Goal: Check status: Check status

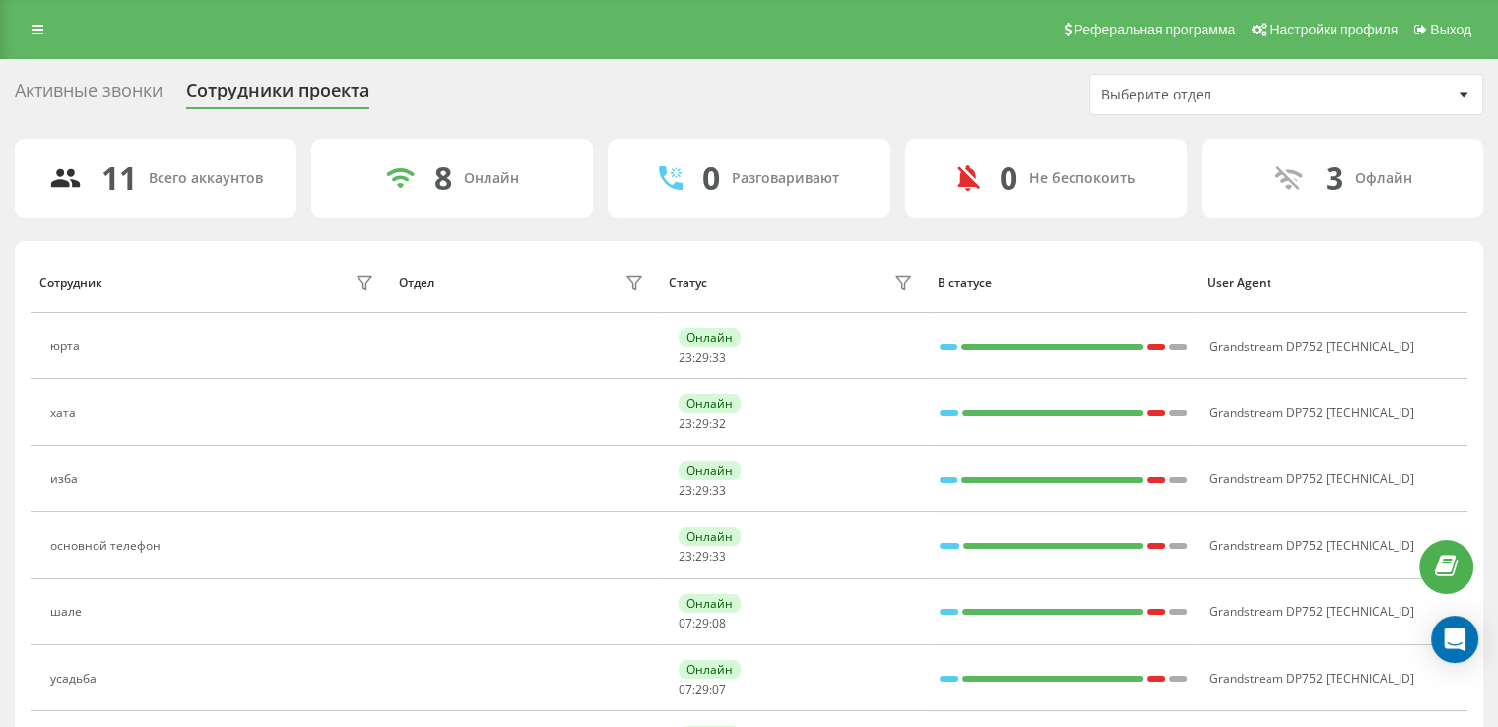
click at [32, 40] on link at bounding box center [37, 30] width 35 height 28
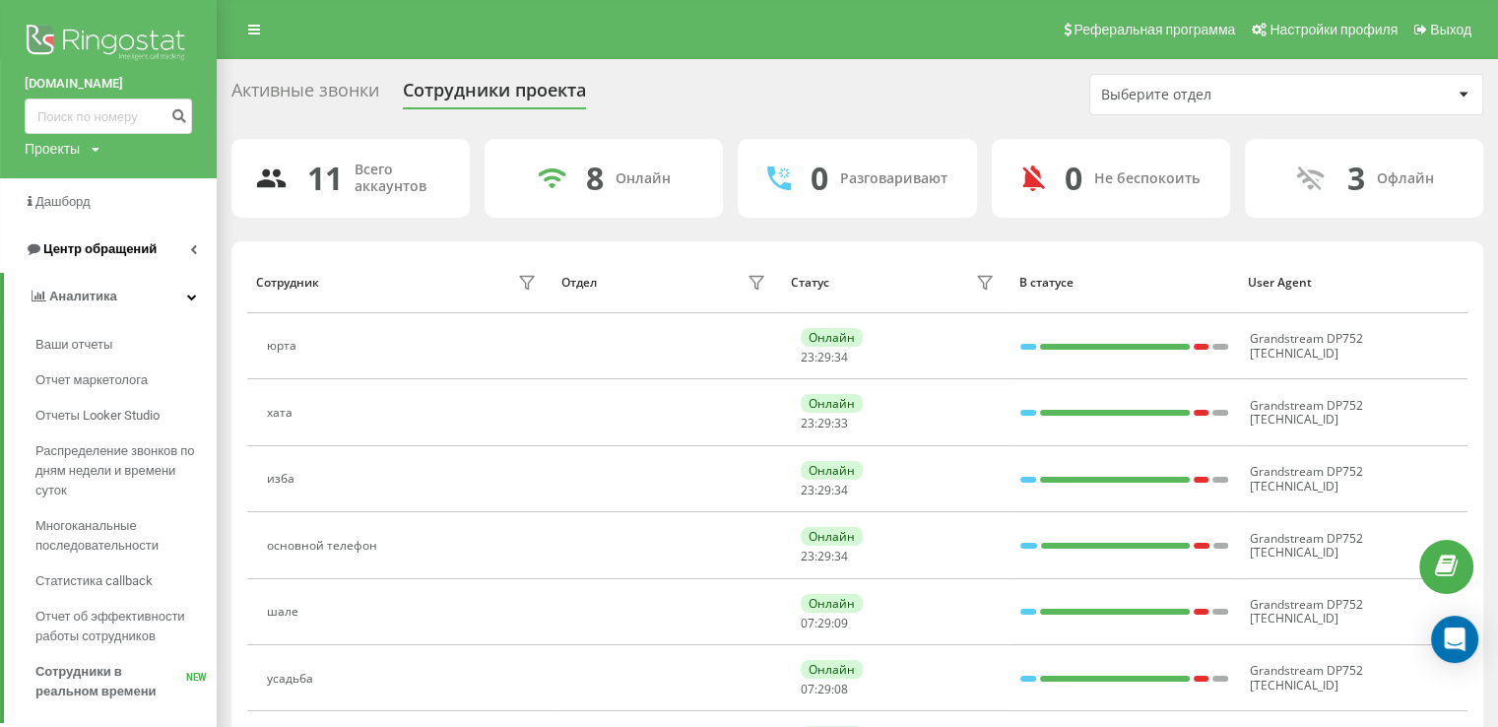
drag, startPoint x: 115, startPoint y: 261, endPoint x: 121, endPoint y: 272, distance: 12.3
click at [115, 261] on link "Центр обращений" at bounding box center [108, 249] width 217 height 47
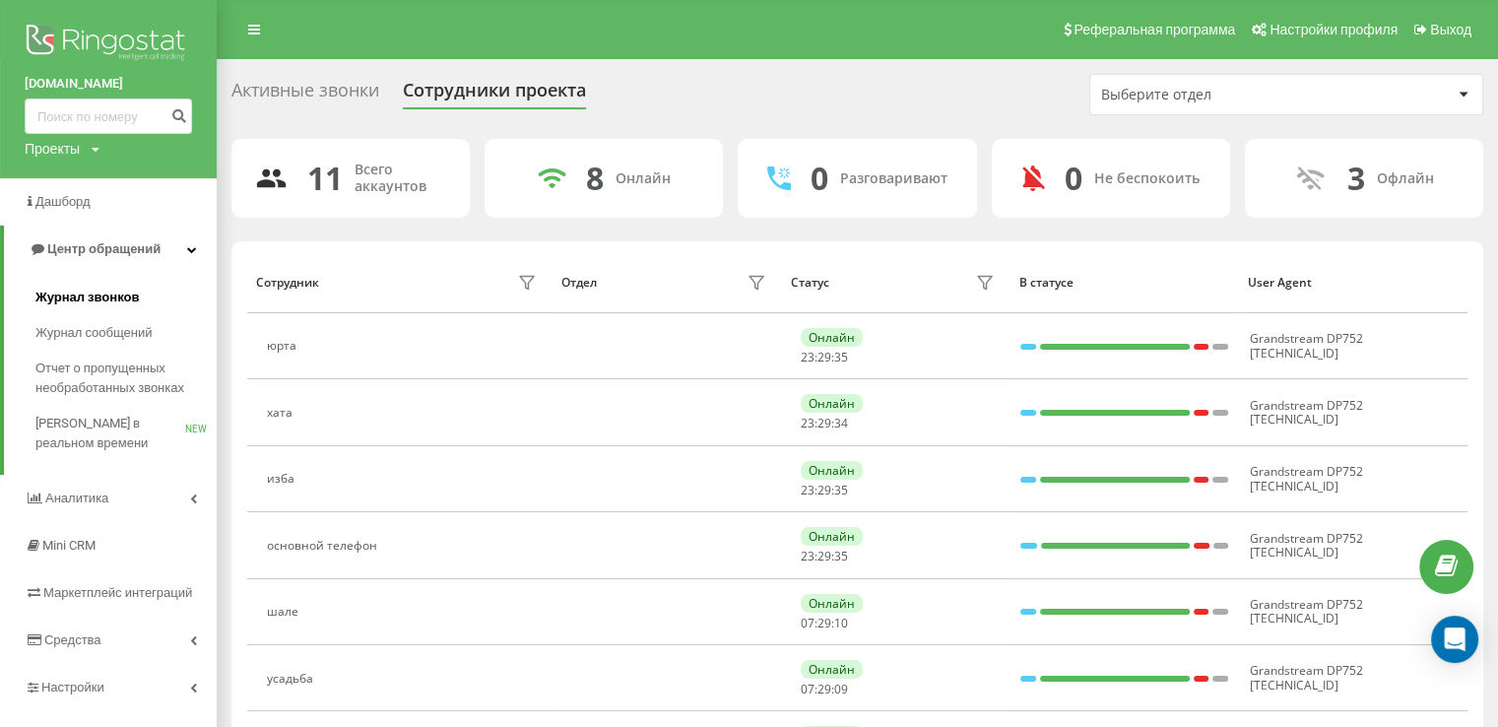
click at [128, 302] on span "Журнал звонков" at bounding box center [86, 298] width 103 height 20
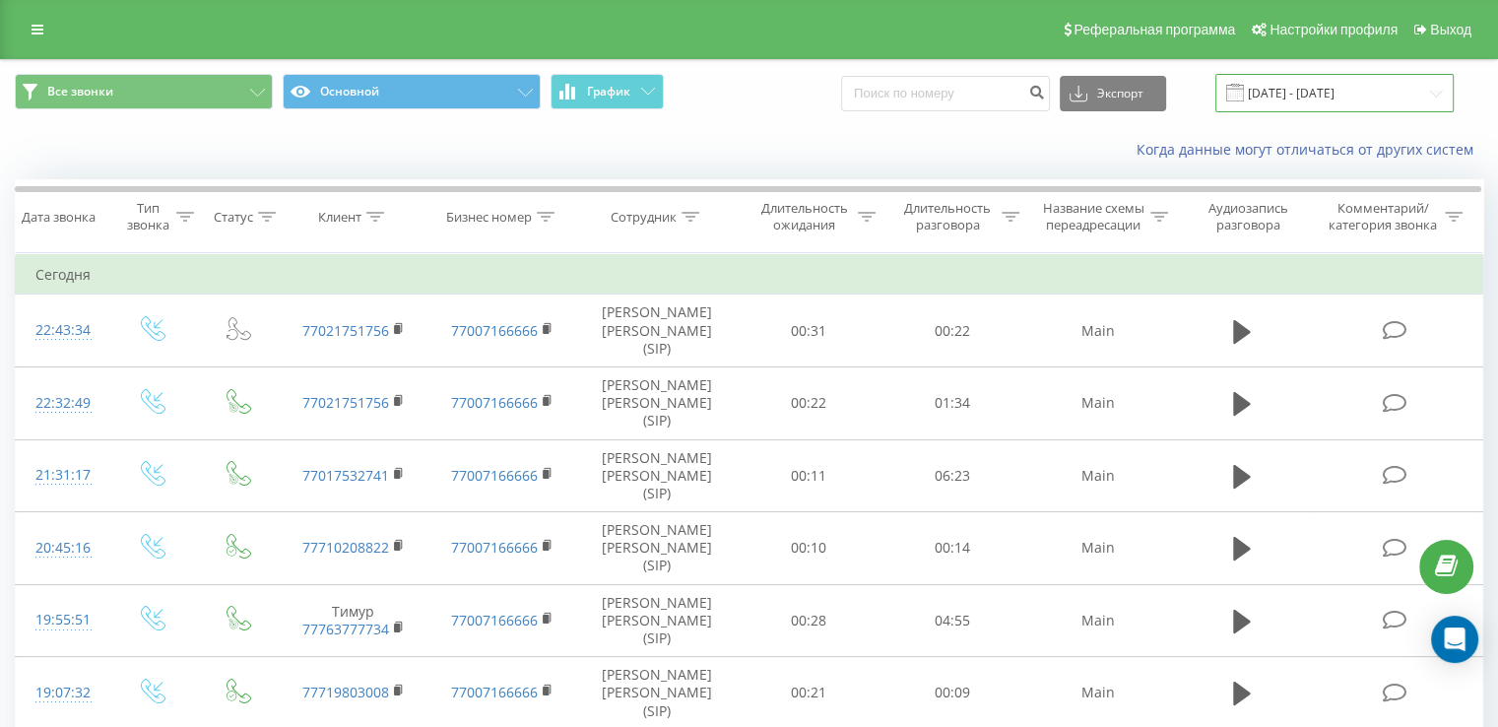
click at [1347, 108] on input "[DATE] - [DATE]" at bounding box center [1334, 93] width 238 height 38
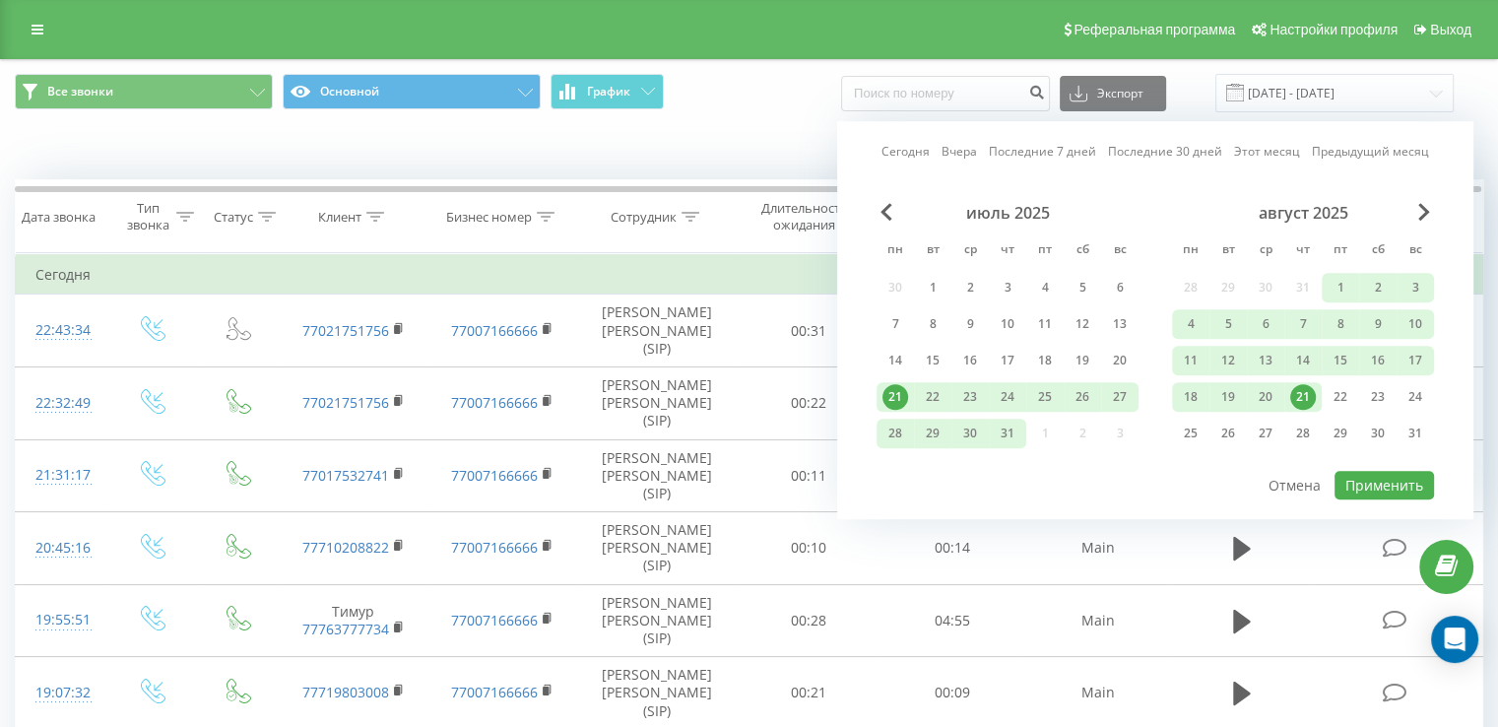
click at [912, 159] on link "Сегодня" at bounding box center [905, 152] width 48 height 19
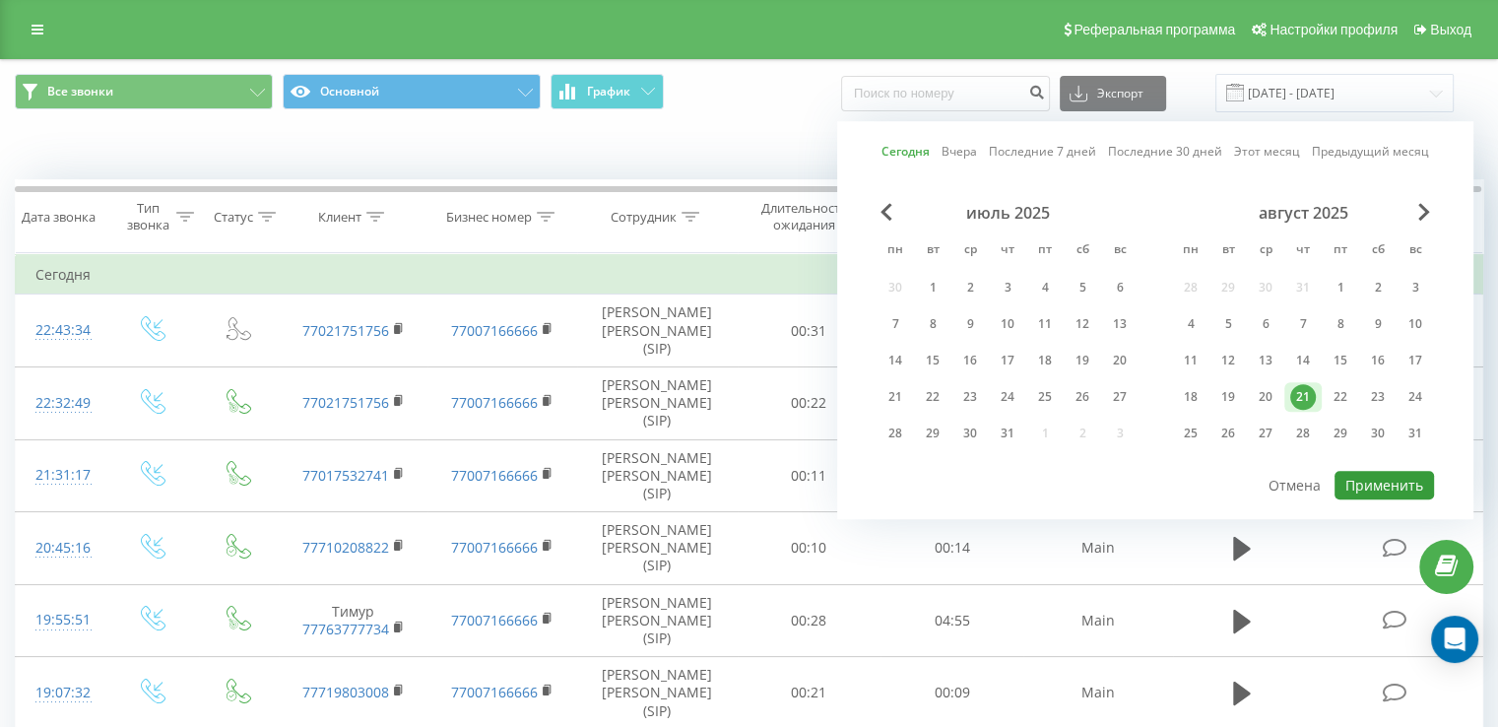
click at [1400, 484] on button "Применить" at bounding box center [1383, 485] width 99 height 29
type input "[DATE] - [DATE]"
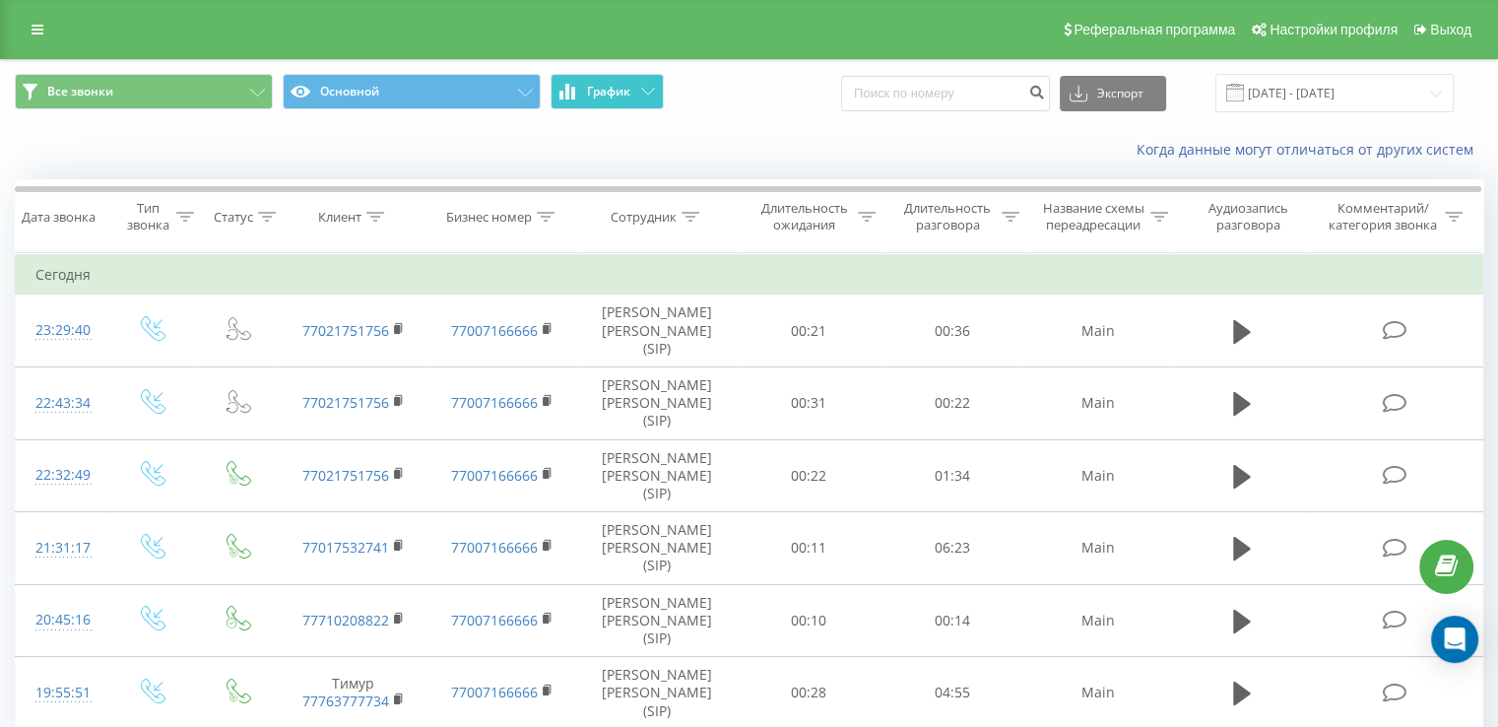
drag, startPoint x: 640, startPoint y: 88, endPoint x: 641, endPoint y: 115, distance: 27.6
click at [639, 107] on button "График" at bounding box center [606, 91] width 113 height 35
